Goal: Find contact information: Find contact information

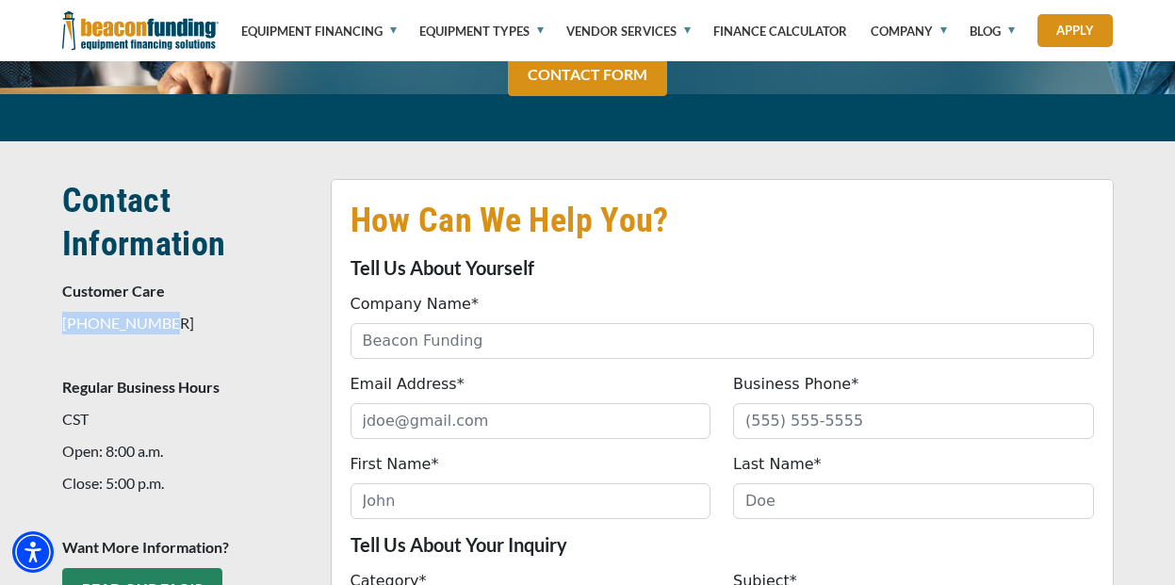
drag, startPoint x: 156, startPoint y: 277, endPoint x: 63, endPoint y: 283, distance: 93.5
click at [63, 312] on p "[PHONE_NUMBER]" at bounding box center [185, 323] width 246 height 23
copy p "[PHONE_NUMBER]"
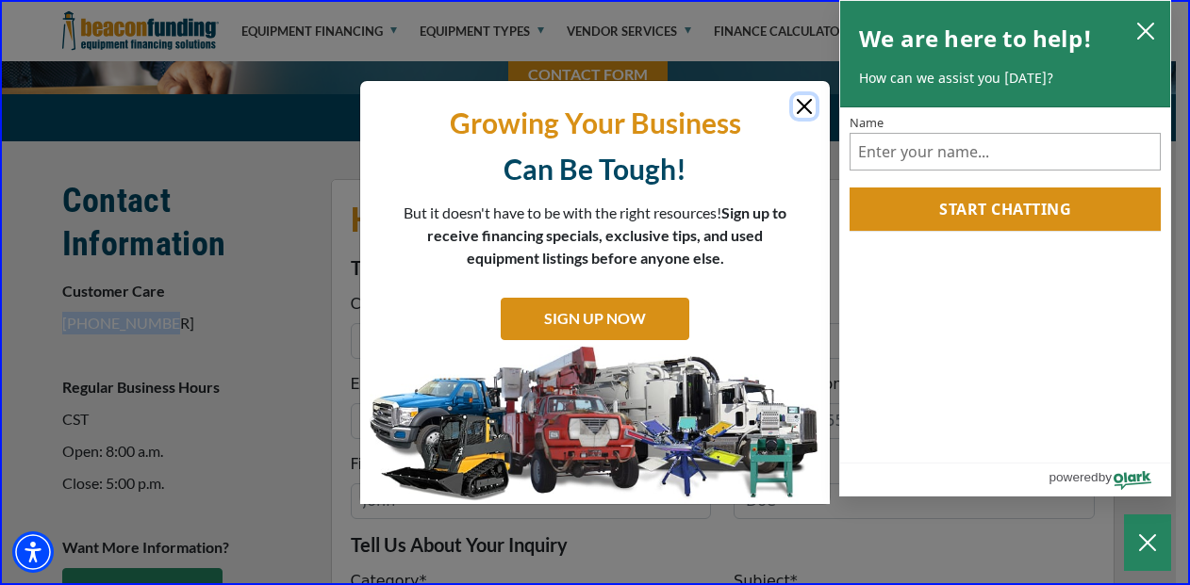
click at [798, 105] on button "Close" at bounding box center [804, 106] width 23 height 23
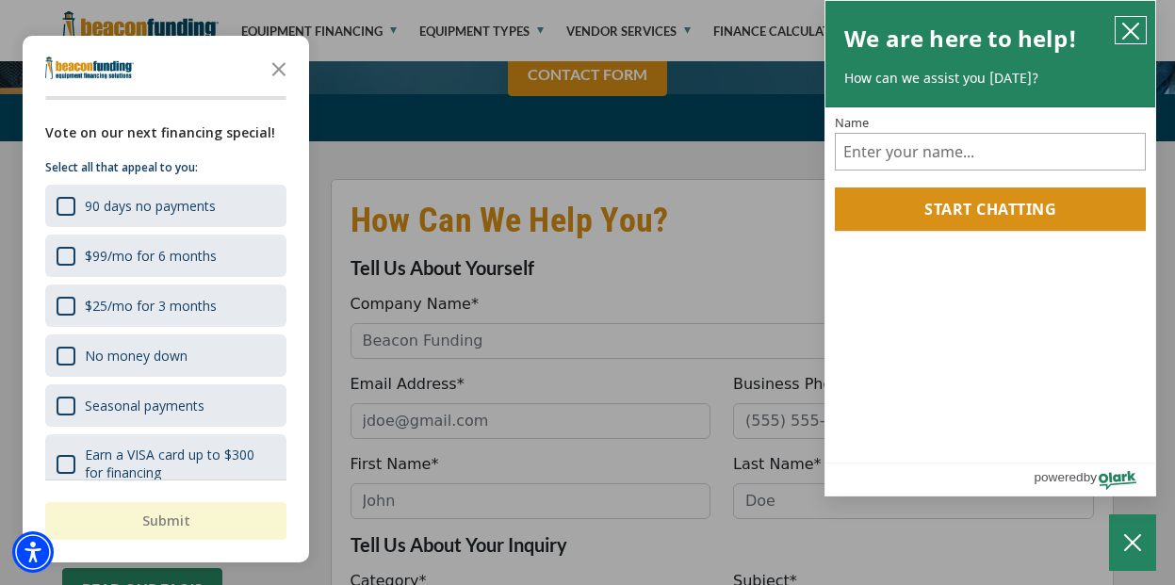
click at [1138, 30] on icon "close chatbox" at bounding box center [1131, 31] width 19 height 19
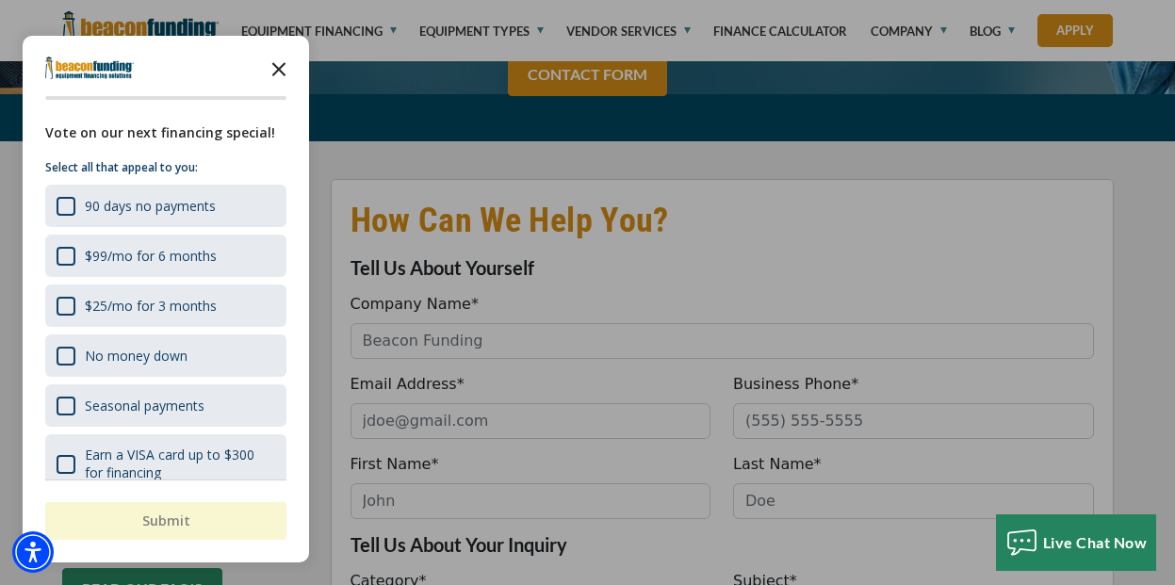
click at [276, 64] on icon "Close the survey" at bounding box center [279, 68] width 38 height 38
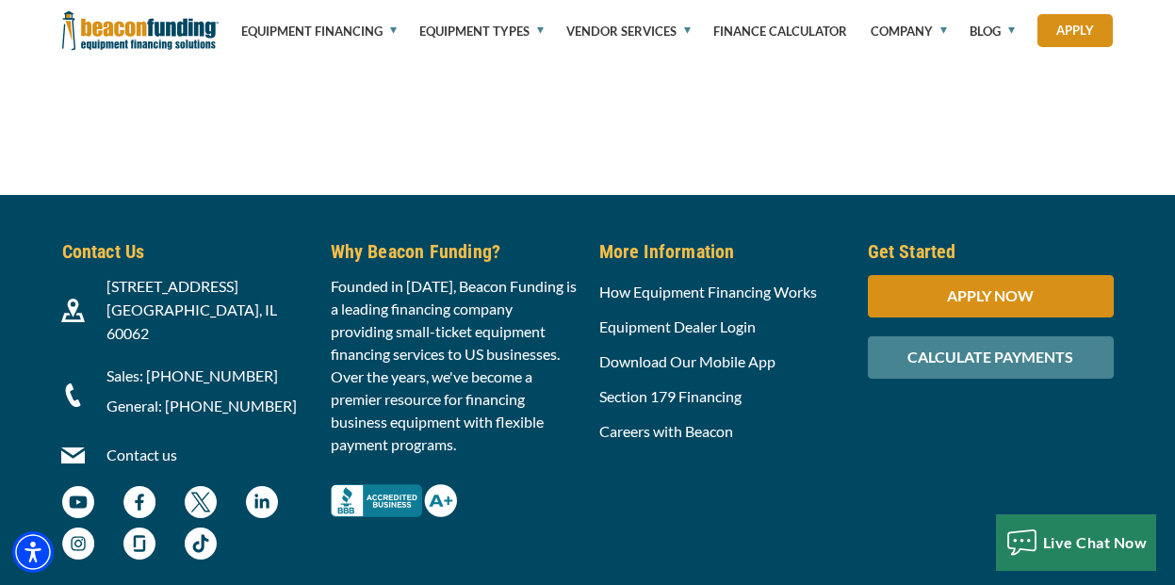
scroll to position [2310, 0]
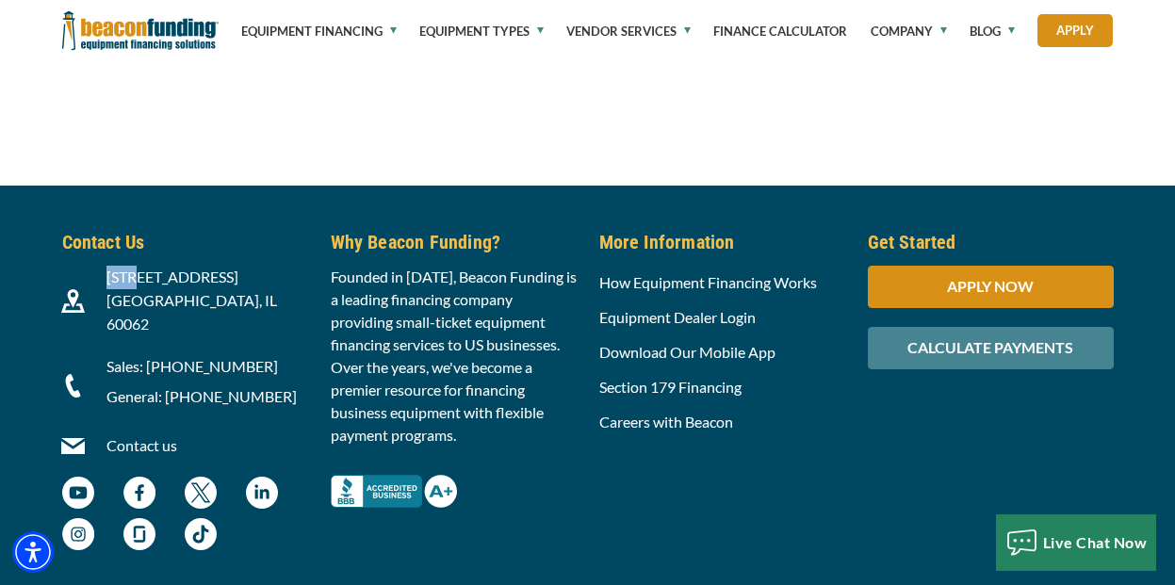
drag, startPoint x: 140, startPoint y: 231, endPoint x: 95, endPoint y: 233, distance: 44.3
click at [95, 266] on div "[STREET_ADDRESS]" at bounding box center [207, 301] width 224 height 71
copy span "3400"
drag, startPoint x: 256, startPoint y: 249, endPoint x: 104, endPoint y: 258, distance: 153.0
click at [104, 266] on div "[STREET_ADDRESS]" at bounding box center [207, 301] width 224 height 71
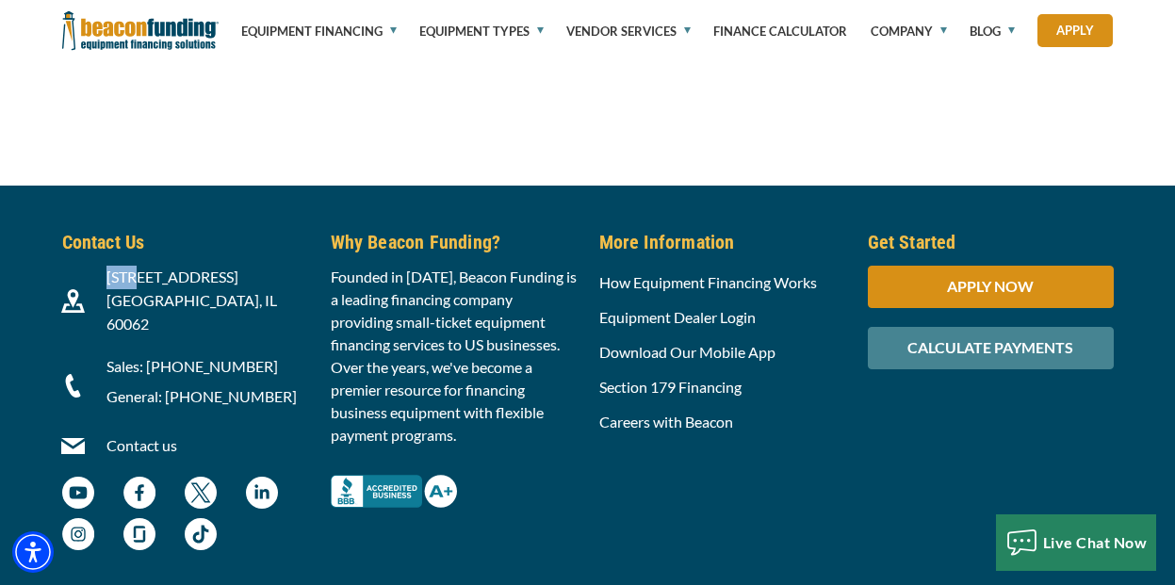
copy span "[GEOGRAPHIC_DATA], IL 60062"
